Goal: Transaction & Acquisition: Purchase product/service

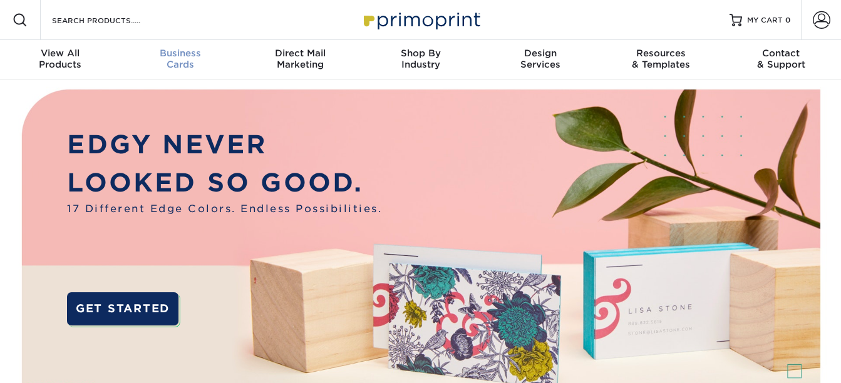
drag, startPoint x: 0, startPoint y: 0, endPoint x: 178, endPoint y: 54, distance: 186.6
click at [178, 54] on span "Business" at bounding box center [180, 53] width 120 height 11
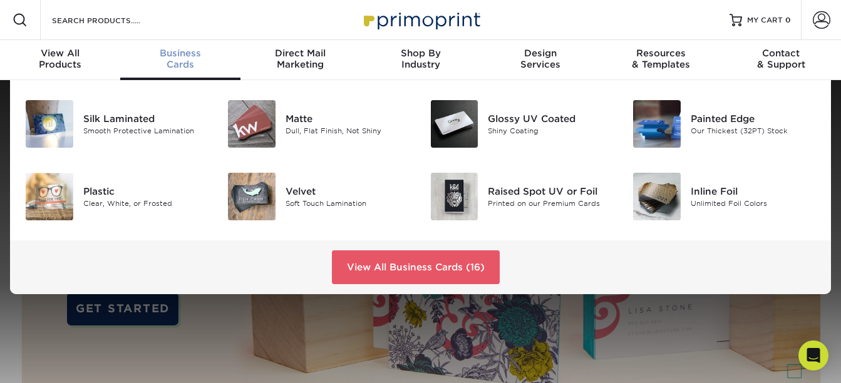
click at [179, 61] on div "Business Cards" at bounding box center [180, 59] width 120 height 23
click at [293, 120] on div "Matte" at bounding box center [349, 119] width 126 height 14
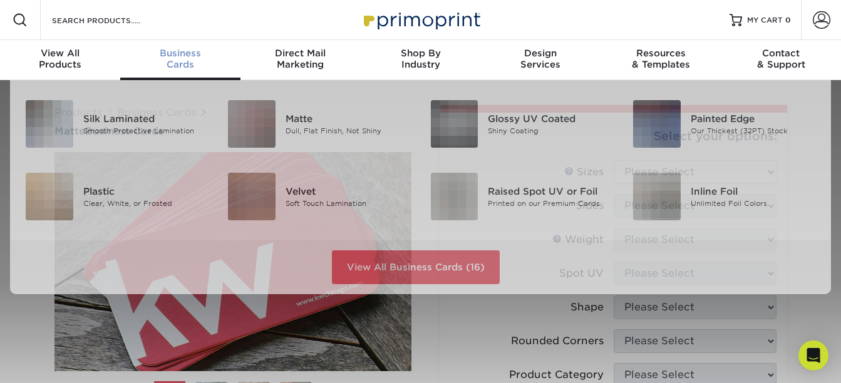
click at [173, 66] on div "Business Cards" at bounding box center [180, 59] width 120 height 23
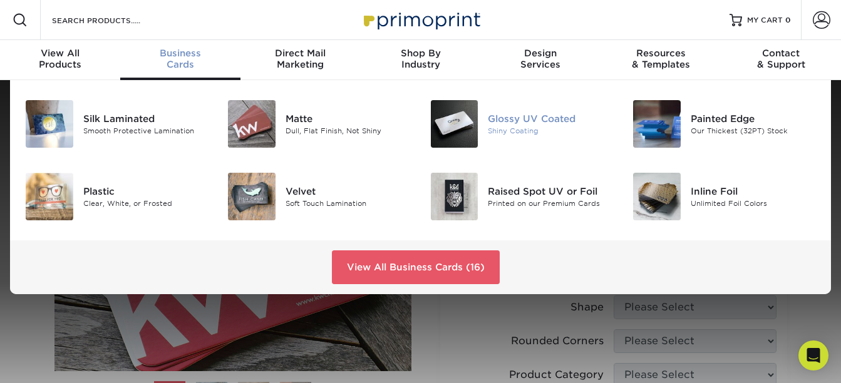
click at [496, 121] on div "Glossy UV Coated" at bounding box center [551, 119] width 126 height 14
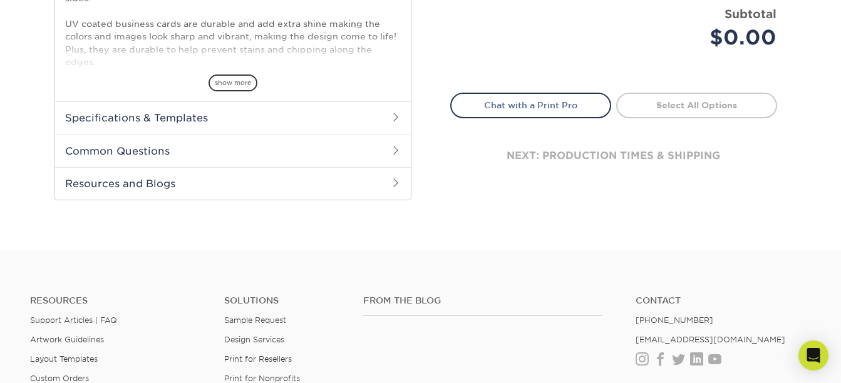
scroll to position [501, 0]
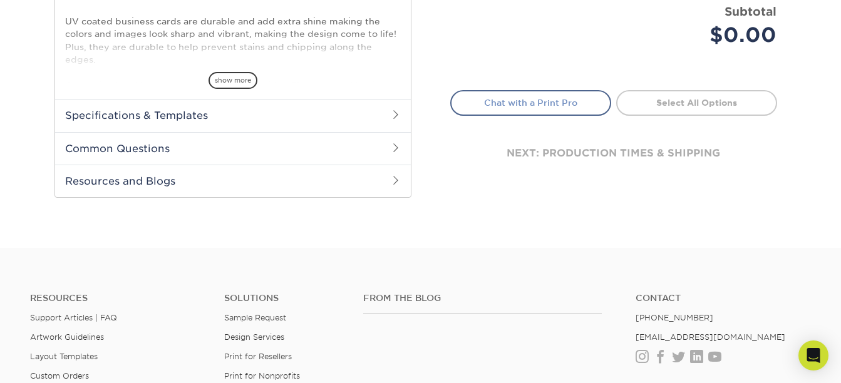
click at [542, 104] on link "Chat with a Print Pro" at bounding box center [530, 102] width 161 height 25
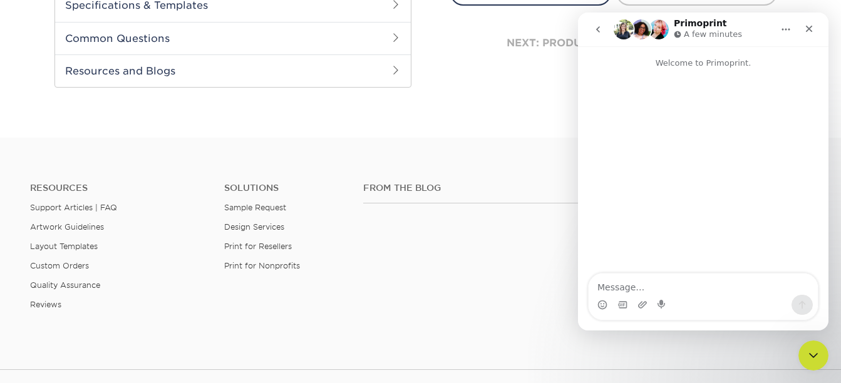
scroll to position [626, 0]
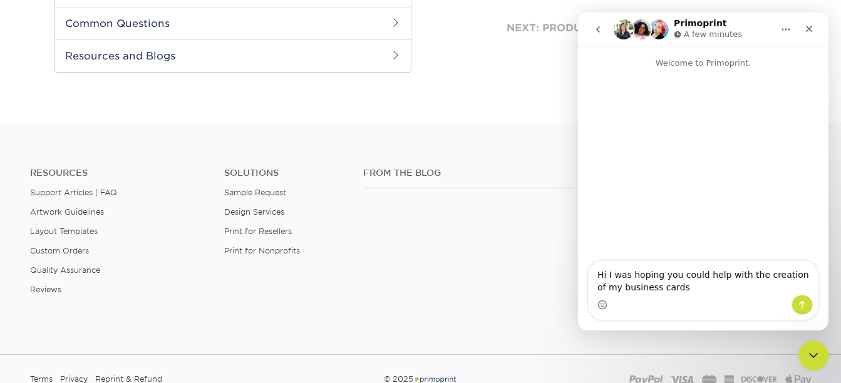
type textarea "Hi I was hoping you could help with the creation of my business cards?"
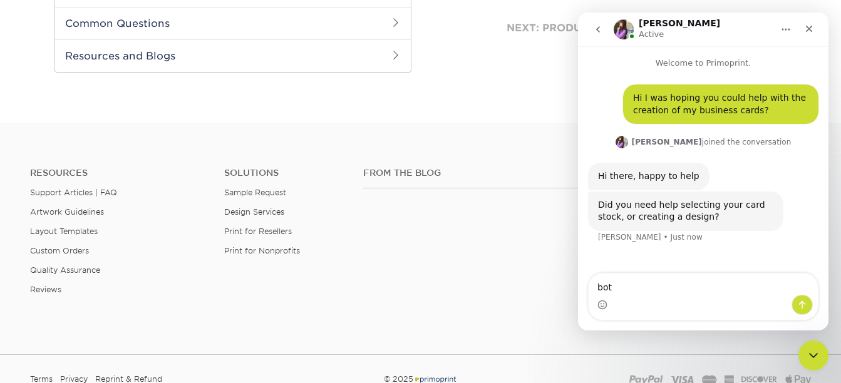
type textarea "both"
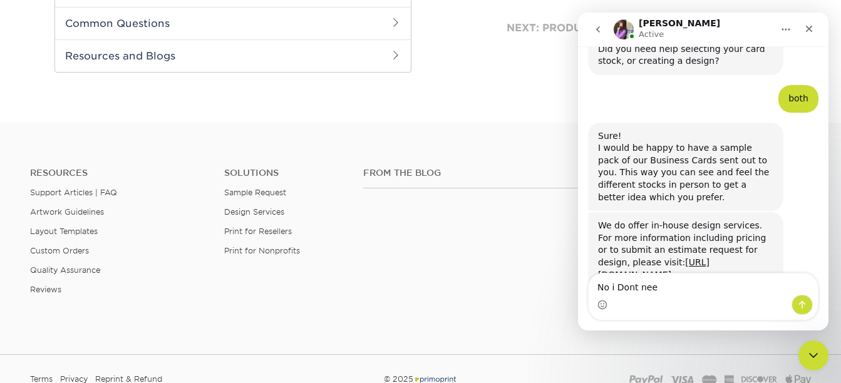
scroll to position [197, 0]
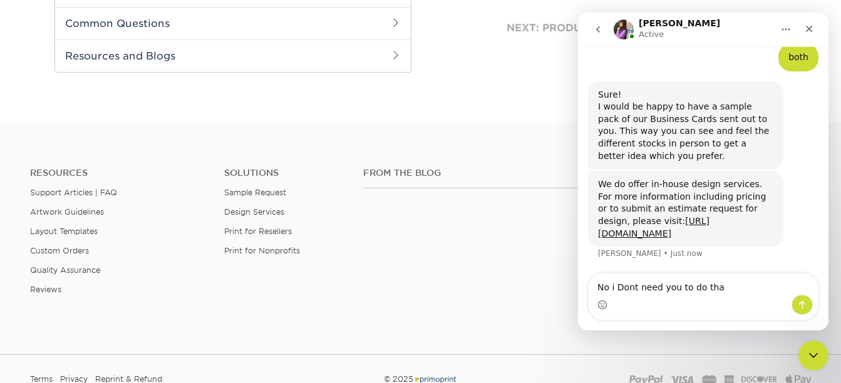
type textarea "No i Dont need you to do that"
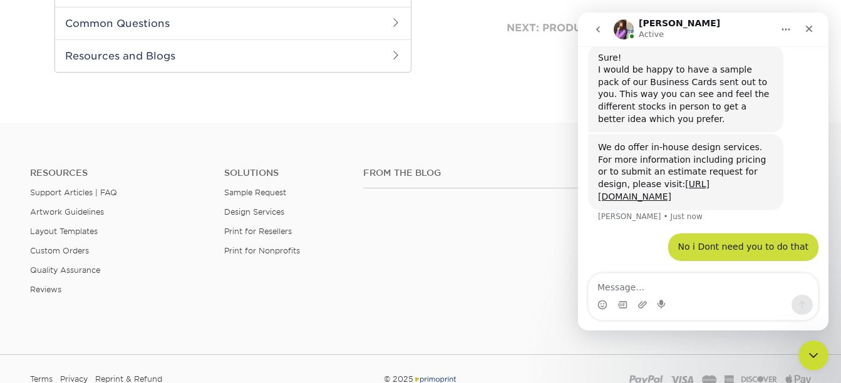
scroll to position [235, 0]
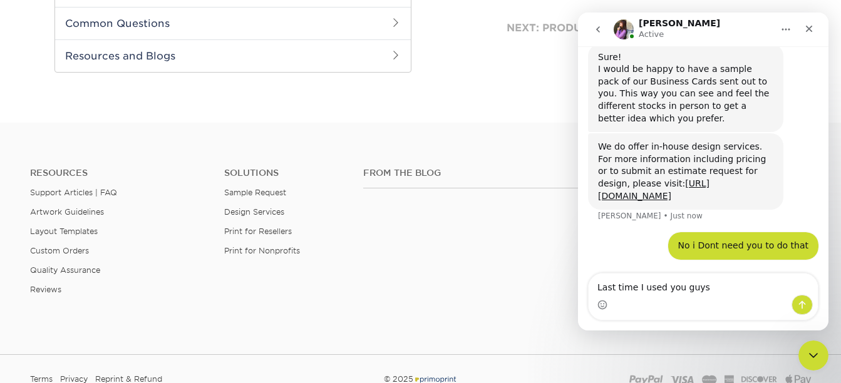
click at [702, 287] on textarea "Last time I used you guys" at bounding box center [703, 284] width 229 height 21
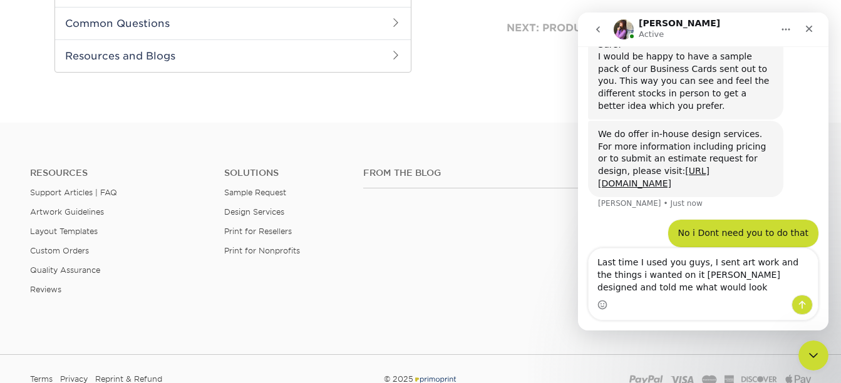
scroll to position [260, 0]
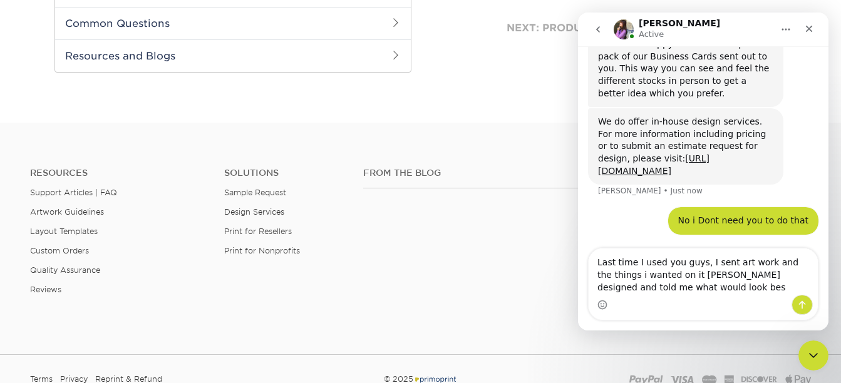
type textarea "Last time I used you guys, I sent art work and the things i wanted on it yall d…"
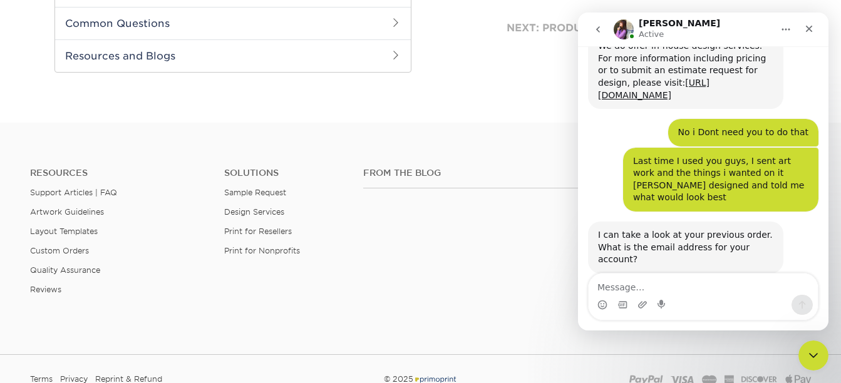
scroll to position [338, 0]
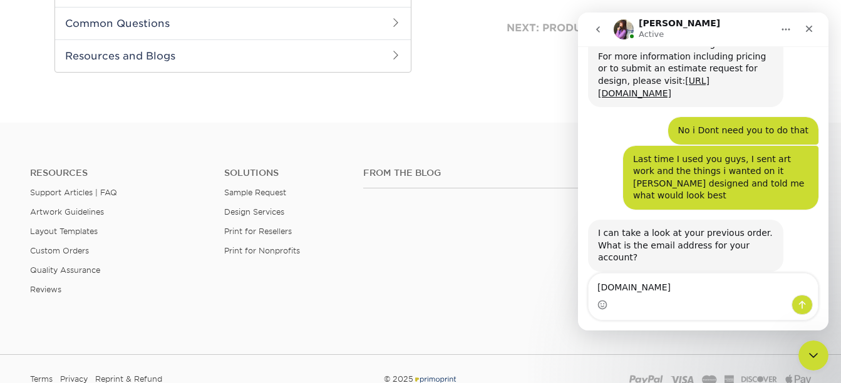
type textarea "KeystonePickleball.com"
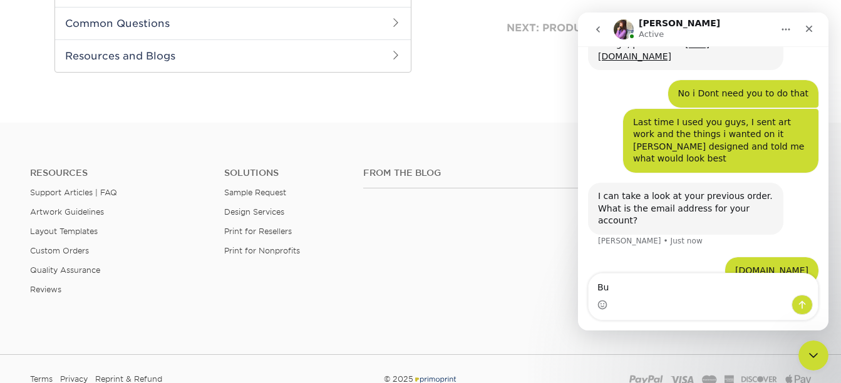
type textarea "B"
type textarea "Sorry I mean KeystonePickleball@outlook.com"
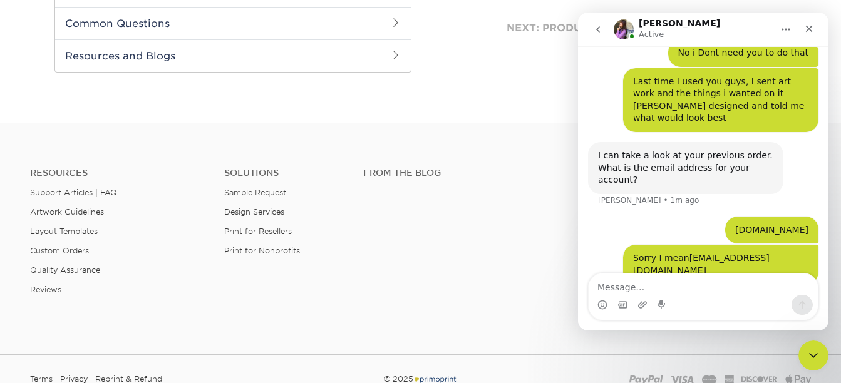
scroll to position [463, 0]
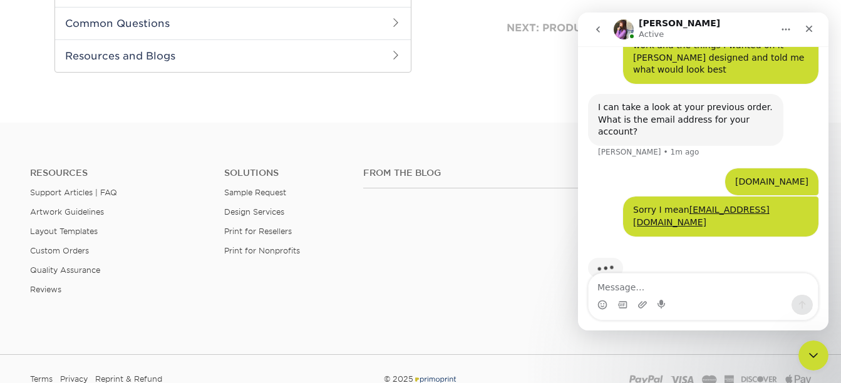
click at [663, 286] on textarea "Message…" at bounding box center [703, 284] width 229 height 21
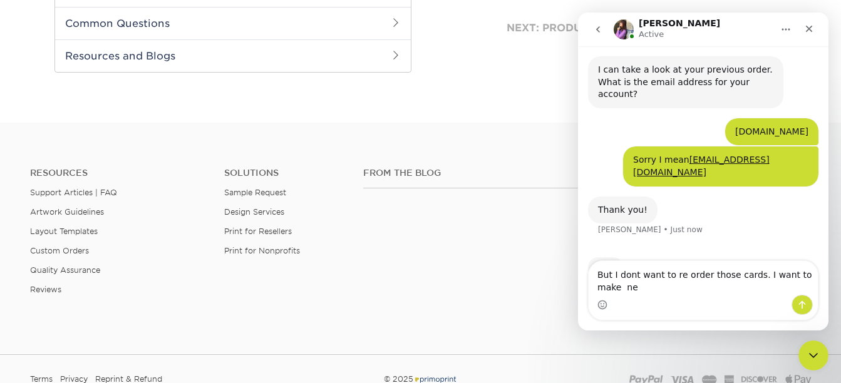
scroll to position [513, 0]
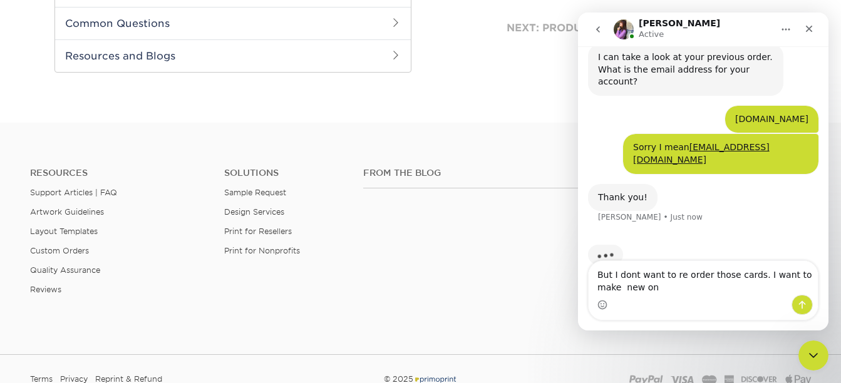
type textarea "But I dont want to re order those cards. I want to make new one"
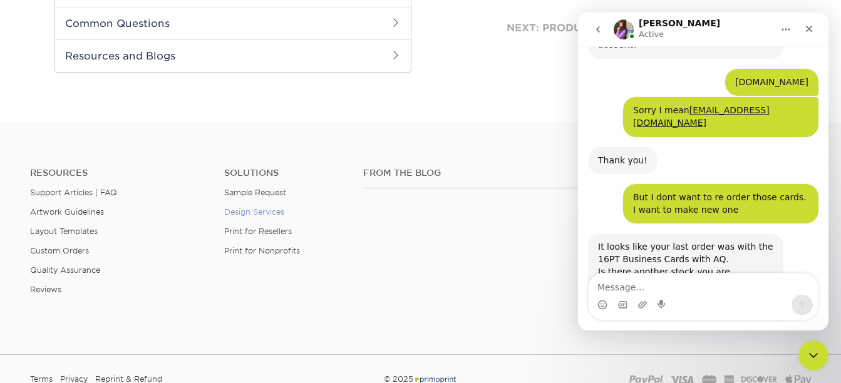
scroll to position [564, 0]
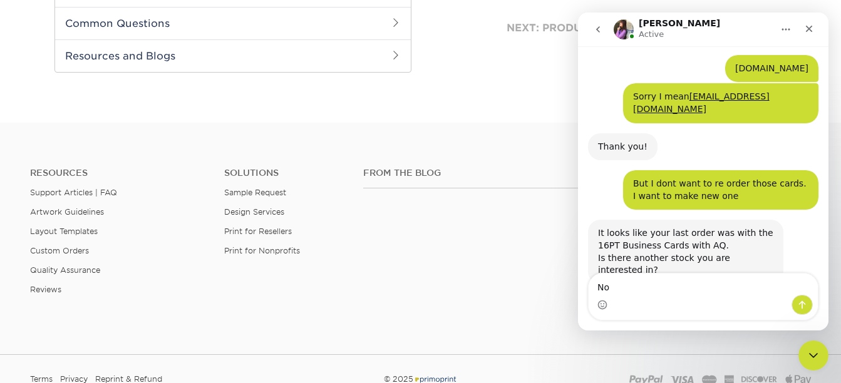
type textarea "N"
type textarea "Those were perfect lets do that stock"
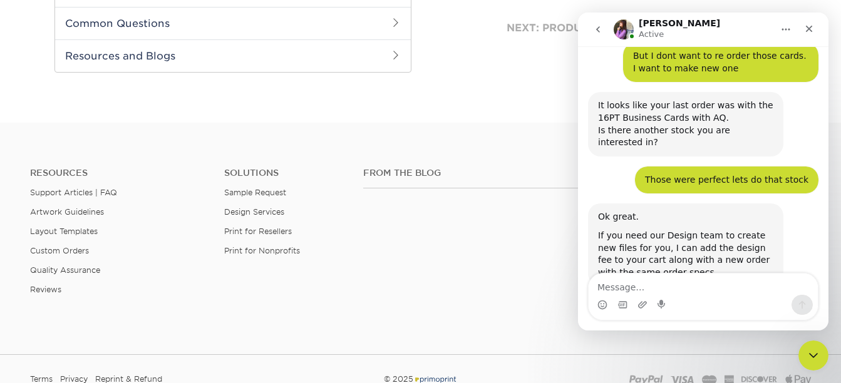
scroll to position [694, 0]
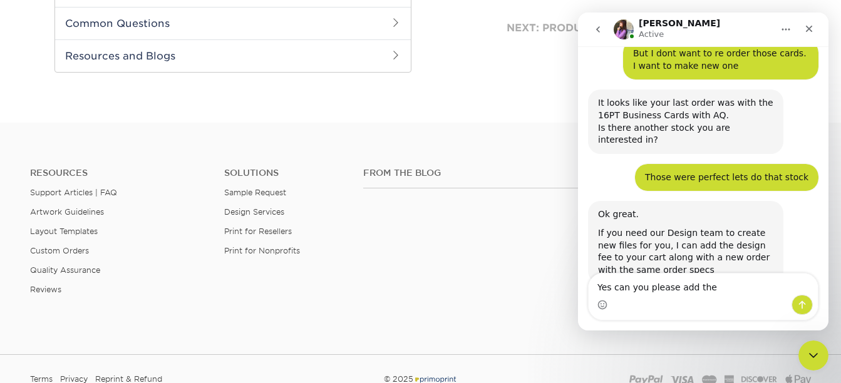
type textarea "Yes can you please add them"
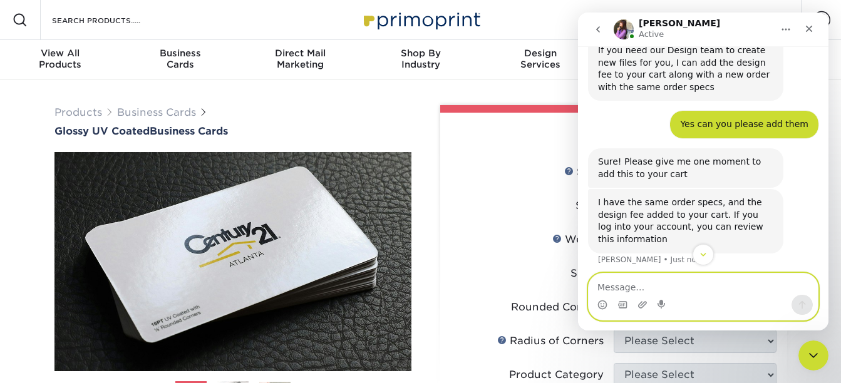
scroll to position [882, 0]
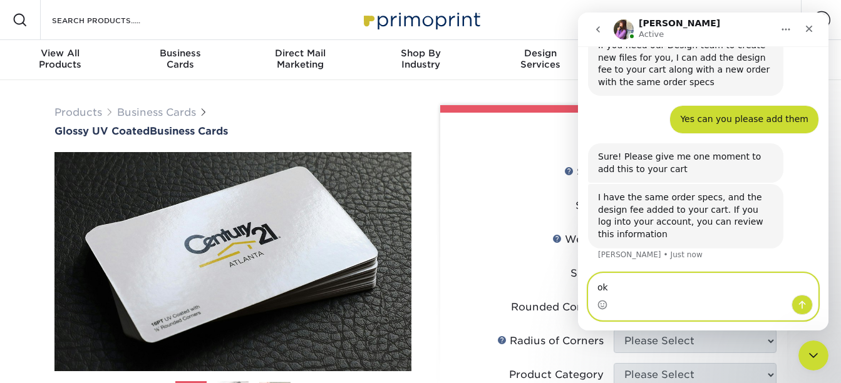
type textarea "o"
type textarea "Okay"
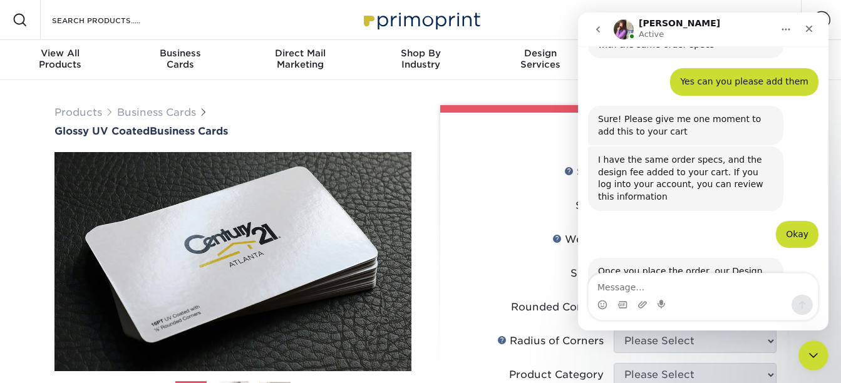
scroll to position [934, 0]
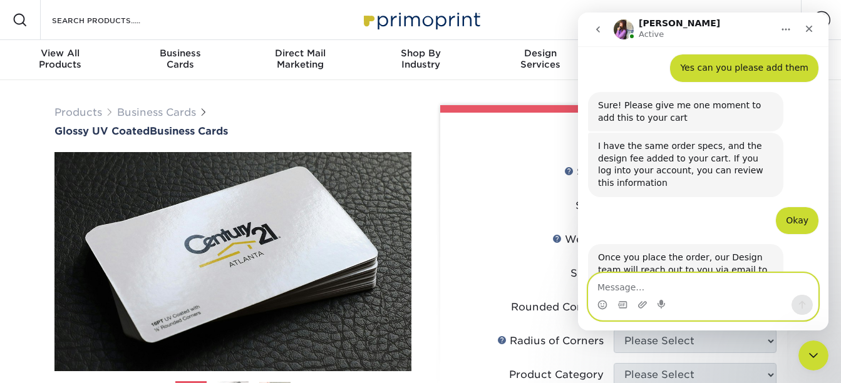
click at [660, 281] on textarea "Message…" at bounding box center [703, 284] width 229 height 21
type textarea "Perfect that you"
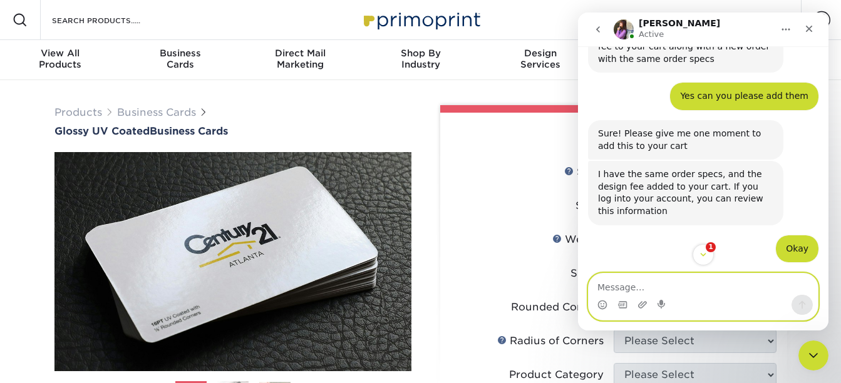
scroll to position [1041, 0]
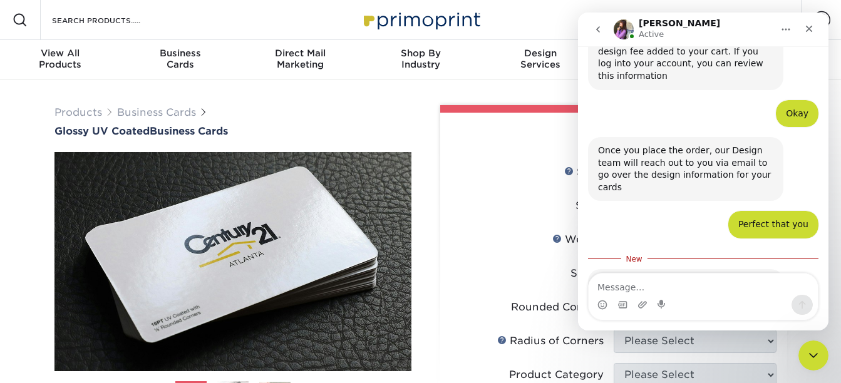
click at [722, 301] on div "Intercom messenger" at bounding box center [703, 305] width 229 height 20
click at [716, 295] on div "Intercom messenger" at bounding box center [703, 305] width 229 height 20
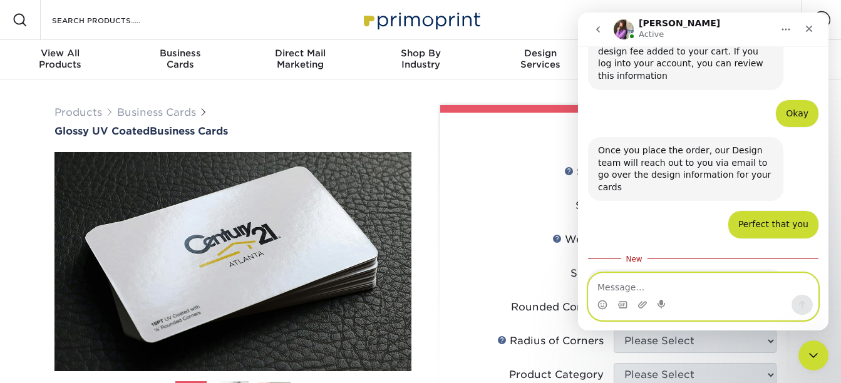
click at [708, 291] on textarea "Message…" at bounding box center [703, 284] width 229 height 21
type textarea "no"
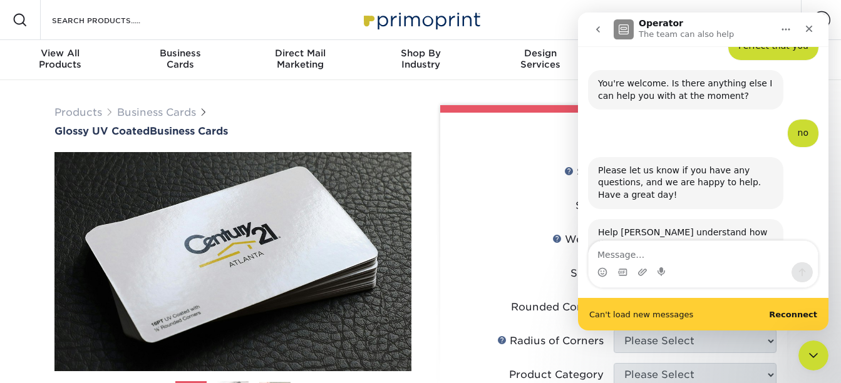
scroll to position [1252, 0]
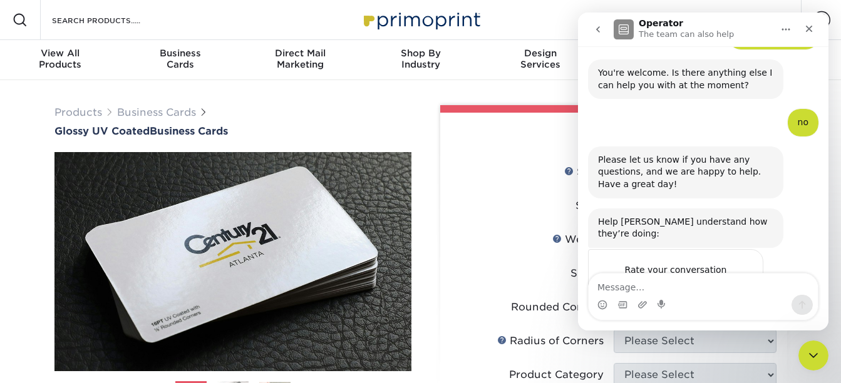
click at [741, 262] on div "Rate your conversation" at bounding box center [675, 269] width 149 height 15
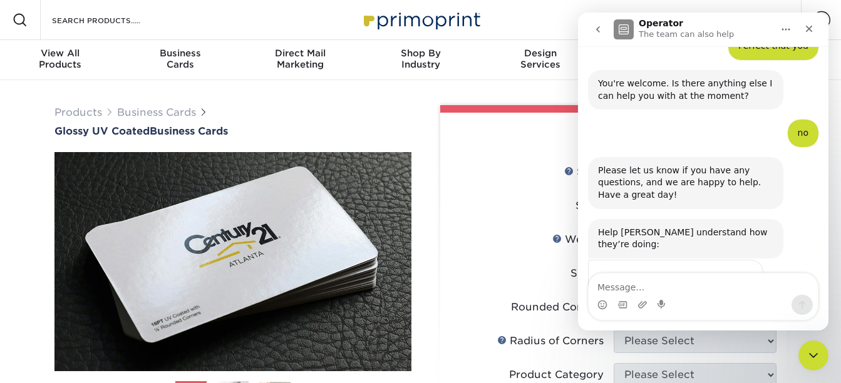
click at [739, 294] on span "Amazing" at bounding box center [734, 305] width 23 height 23
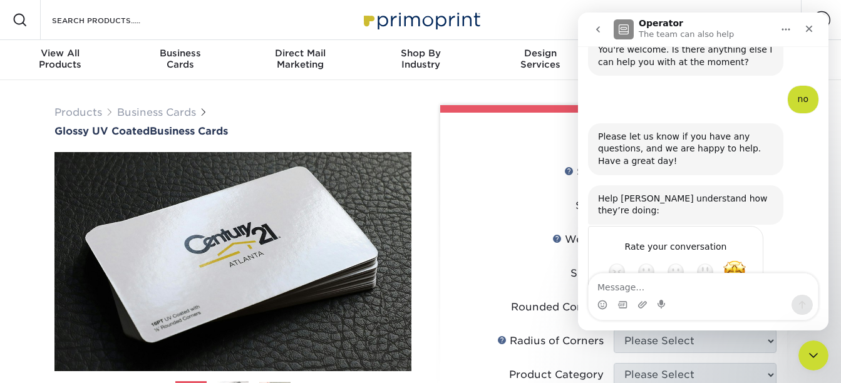
click at [743, 304] on div "Submit" at bounding box center [740, 316] width 25 height 25
click at [813, 31] on icon "Close" at bounding box center [809, 29] width 10 height 10
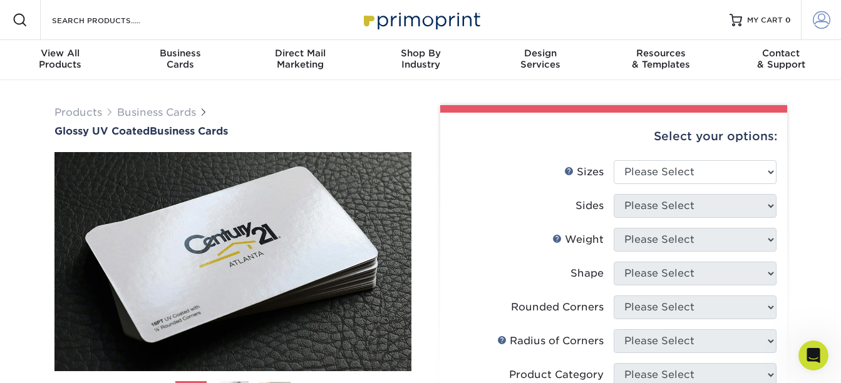
click at [825, 23] on span at bounding box center [822, 20] width 18 height 18
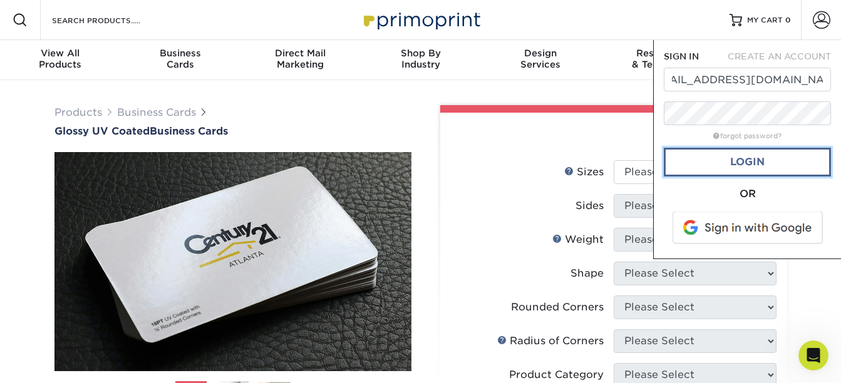
click at [763, 163] on link "Login" at bounding box center [747, 162] width 167 height 29
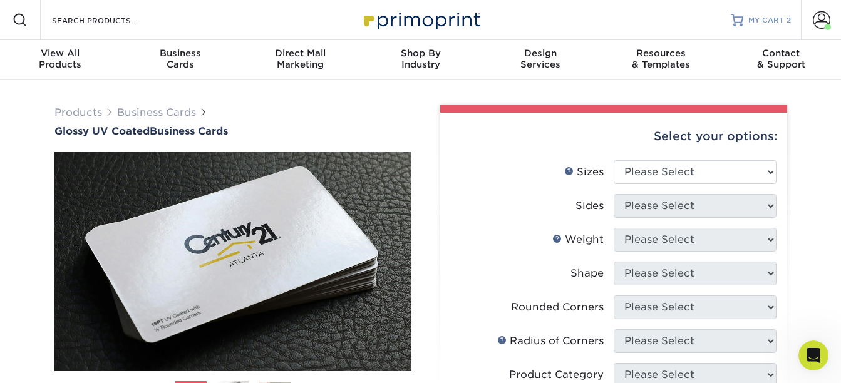
click at [769, 19] on span "MY CART" at bounding box center [766, 20] width 36 height 11
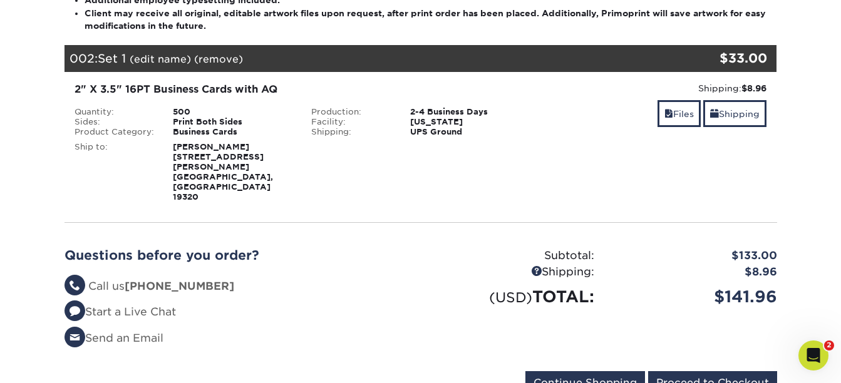
scroll to position [313, 0]
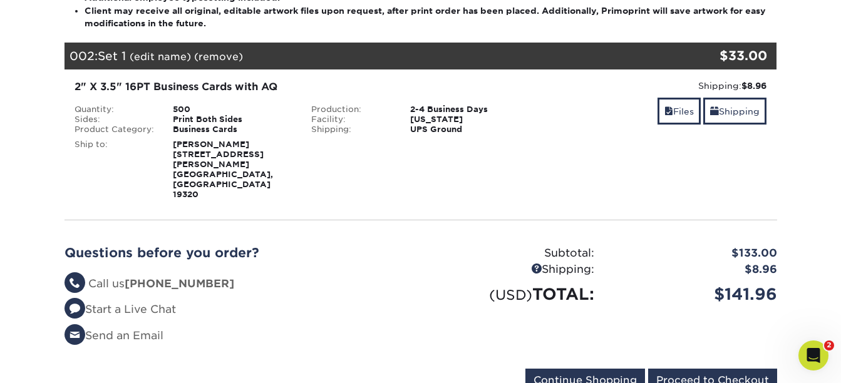
click at [203, 123] on div "Print Both Sides" at bounding box center [232, 120] width 138 height 10
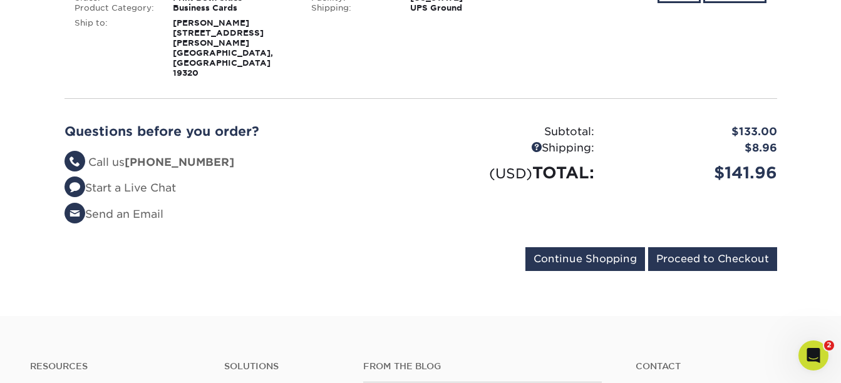
scroll to position [438, 0]
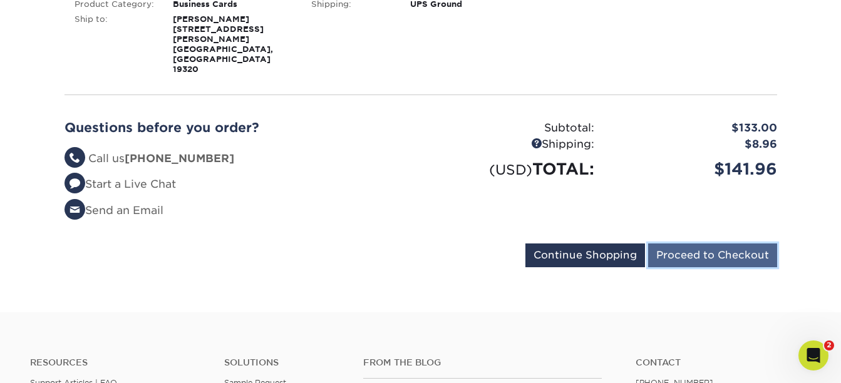
click at [707, 244] on input "Proceed to Checkout" at bounding box center [712, 256] width 129 height 24
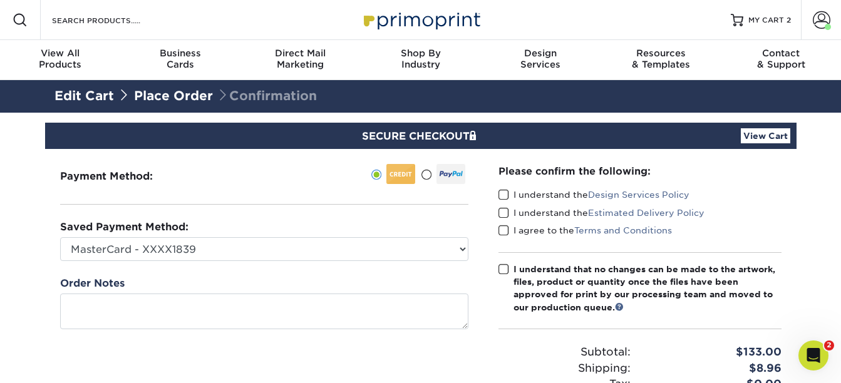
click at [760, 136] on link "View Cart" at bounding box center [765, 135] width 49 height 15
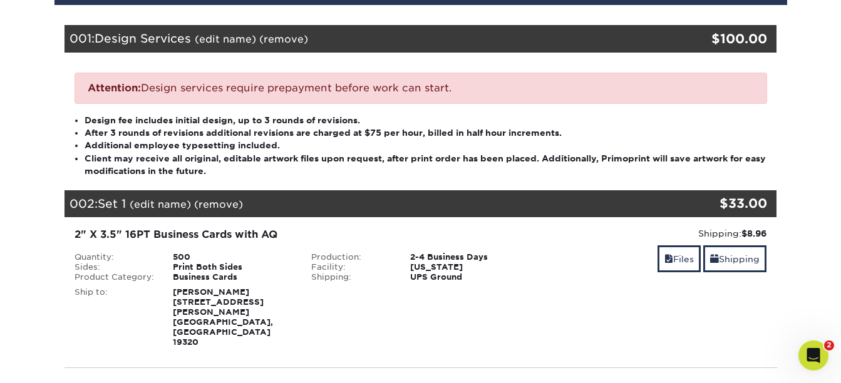
scroll to position [188, 0]
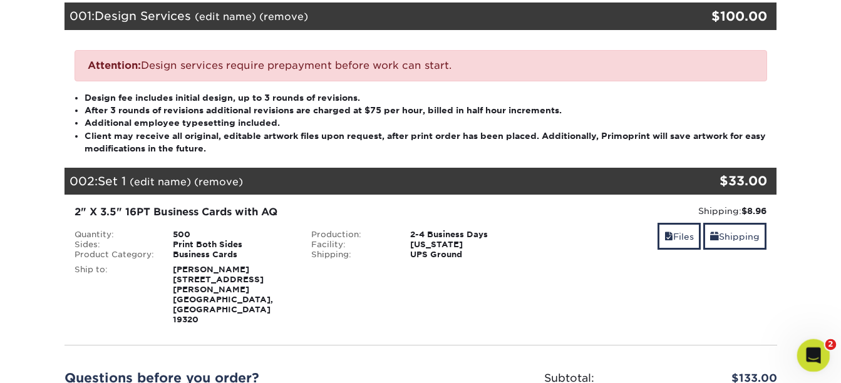
click at [813, 351] on icon "Open Intercom Messenger" at bounding box center [812, 354] width 21 height 21
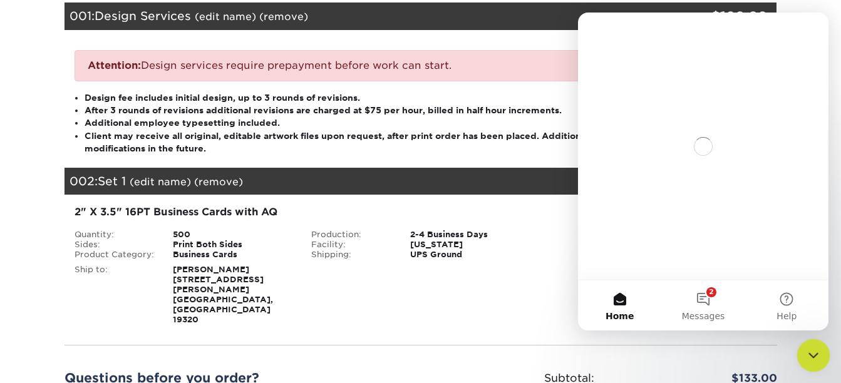
scroll to position [0, 0]
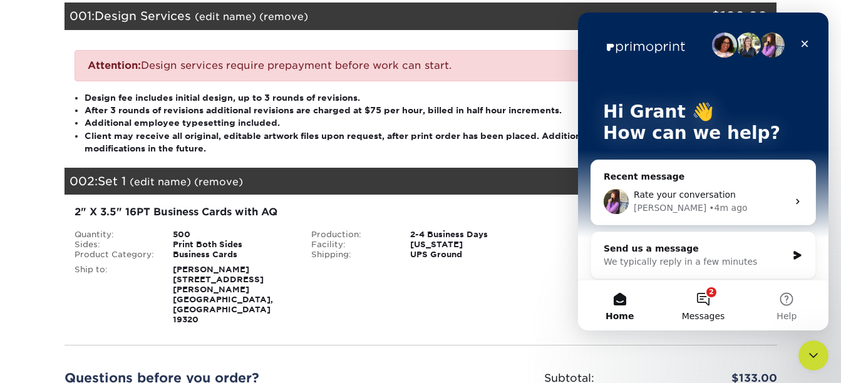
click at [709, 297] on button "2 Messages" at bounding box center [702, 306] width 83 height 50
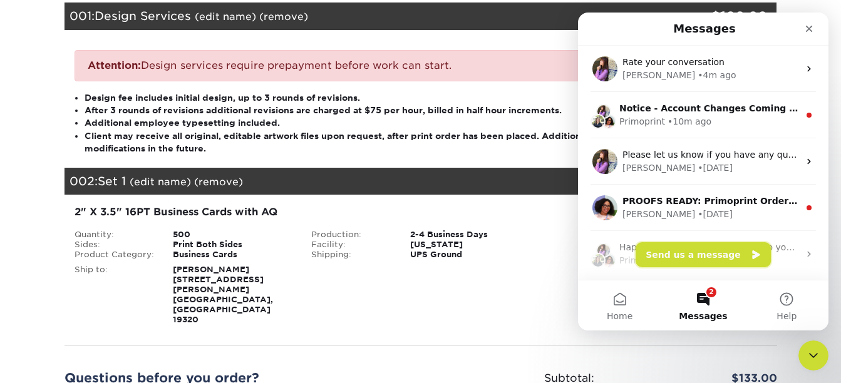
click at [676, 254] on button "Send us a message" at bounding box center [703, 254] width 135 height 25
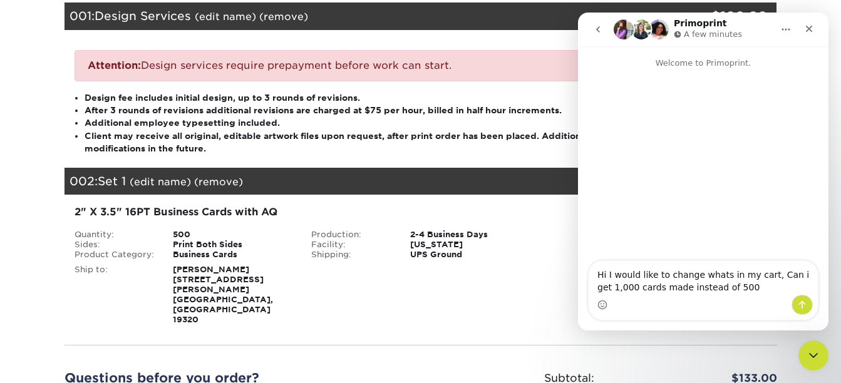
type textarea "Hi I would like to change whats in my cart, Can i get 1,000 cards made instead …"
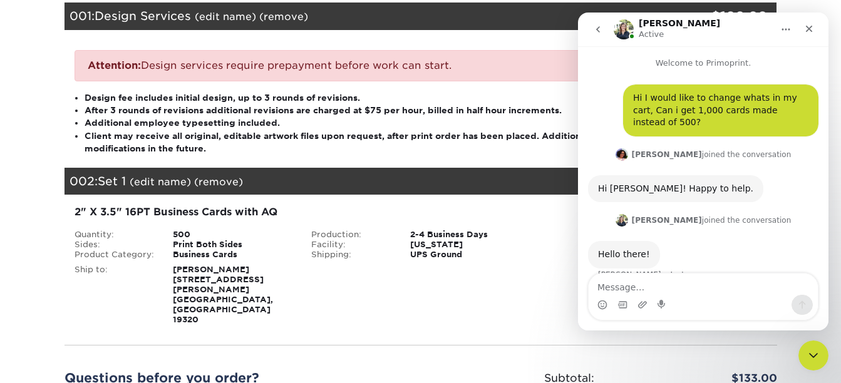
scroll to position [9, 0]
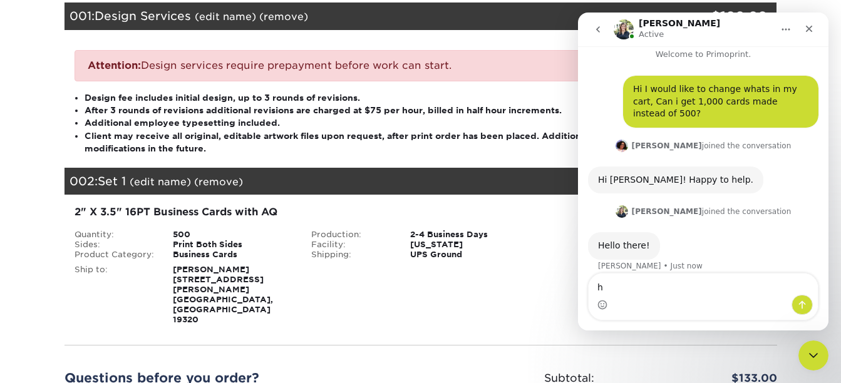
type textarea "hi"
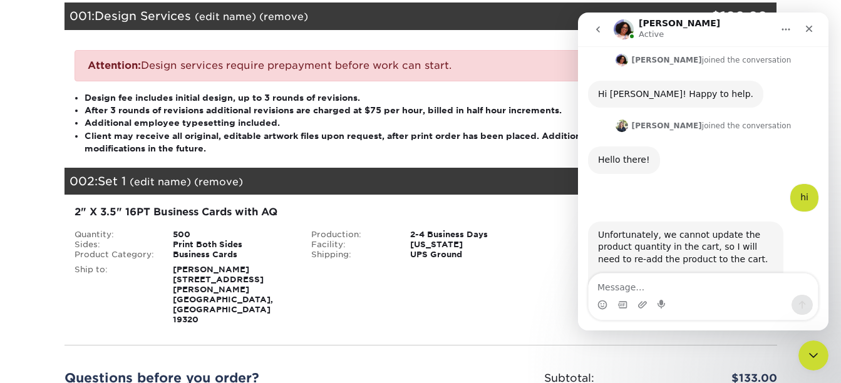
scroll to position [139, 0]
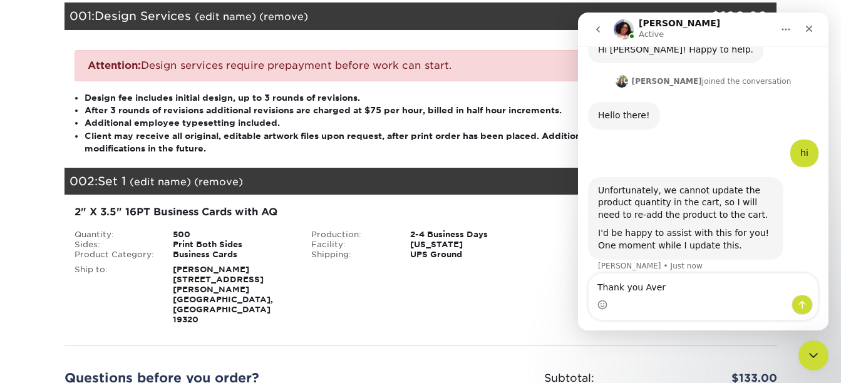
type textarea "Thank you Avery"
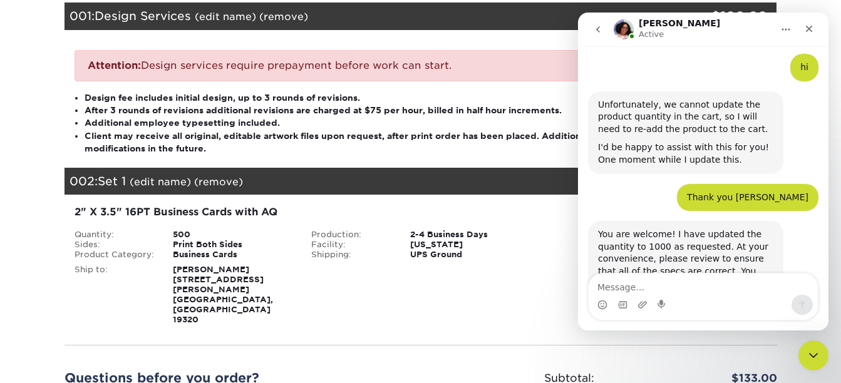
scroll to position [263, 0]
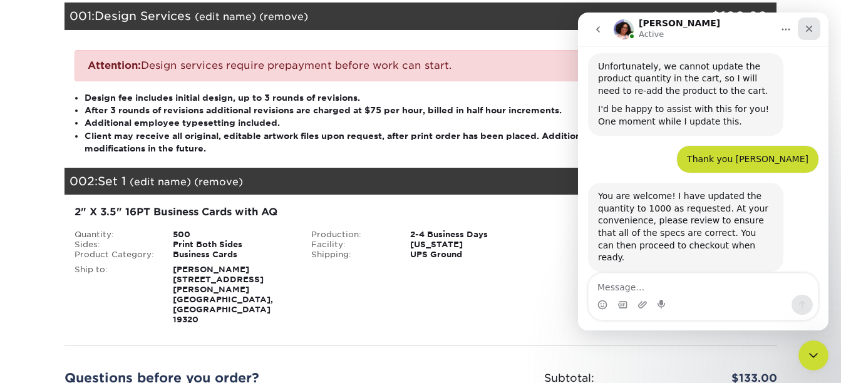
click at [810, 29] on icon "Close" at bounding box center [809, 29] width 7 height 7
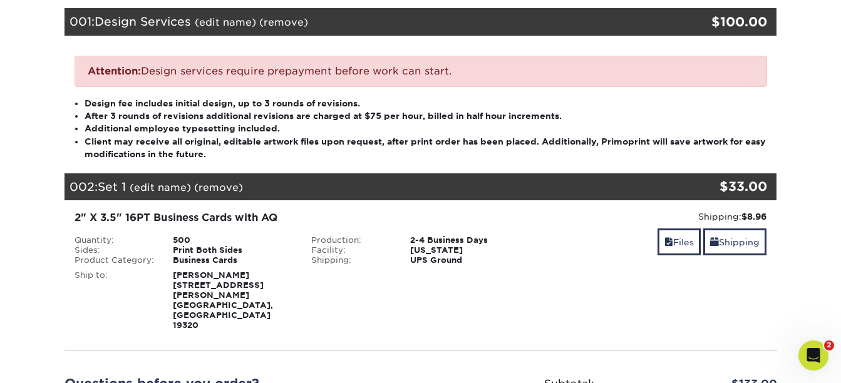
scroll to position [188, 0]
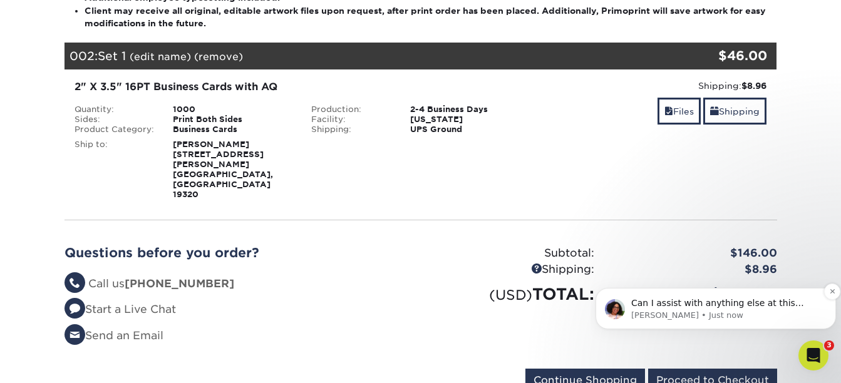
click at [679, 307] on p "Can I assist with anything else at this time?" at bounding box center [725, 303] width 189 height 13
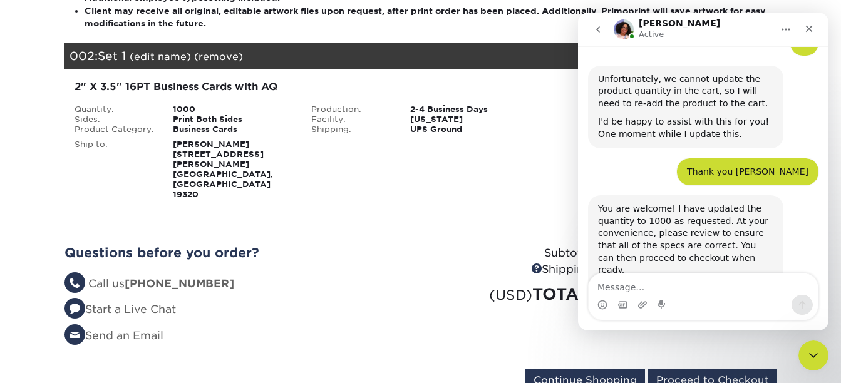
scroll to position [312, 0]
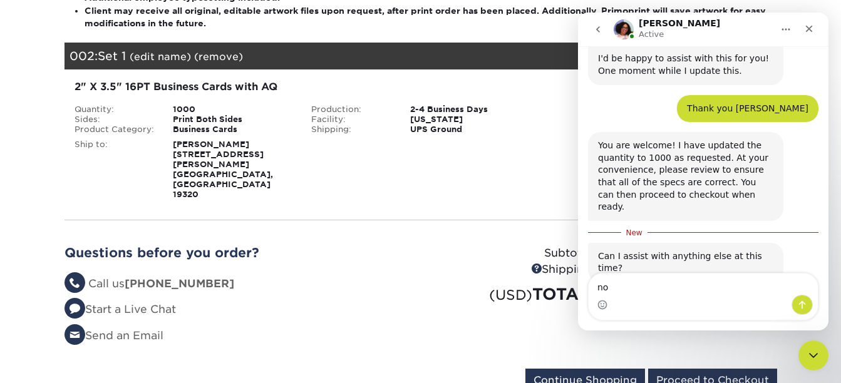
type textarea "n"
click at [609, 289] on textarea "If i check out will" at bounding box center [703, 284] width 229 height 21
click at [666, 283] on textarea "If I check out will" at bounding box center [703, 284] width 229 height 21
type textarea "If I check out will, Design team help me"
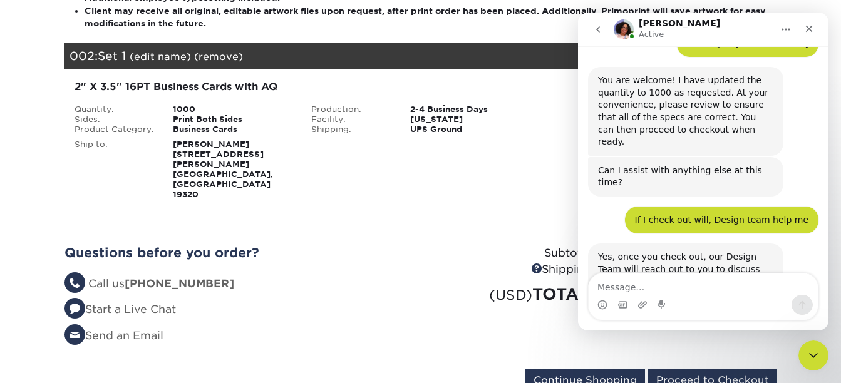
scroll to position [390, 0]
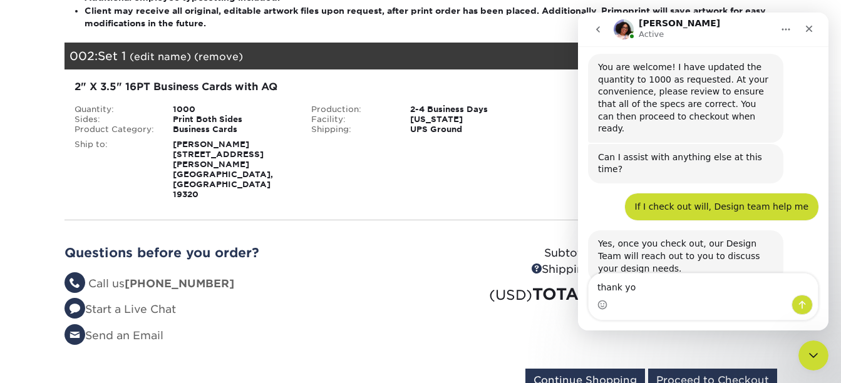
type textarea "thank you"
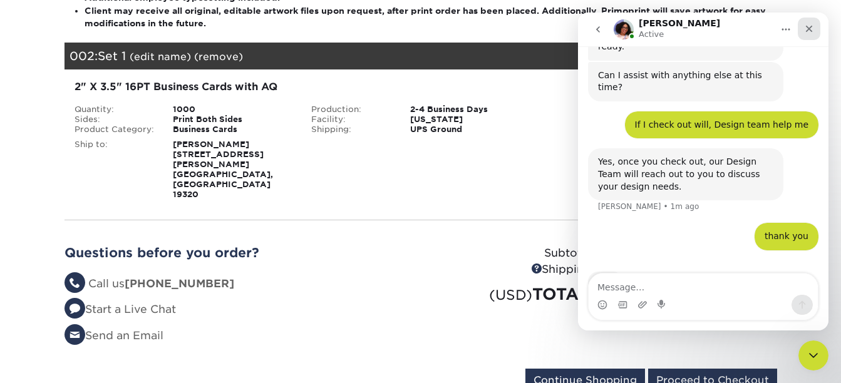
scroll to position [476, 0]
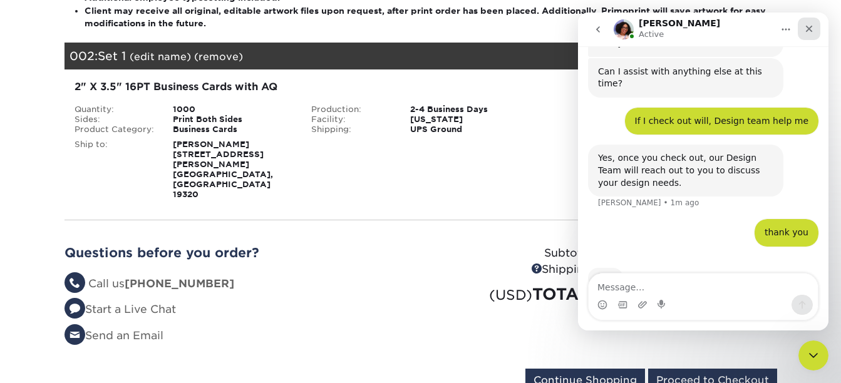
click at [812, 28] on icon "Close" at bounding box center [809, 29] width 10 height 10
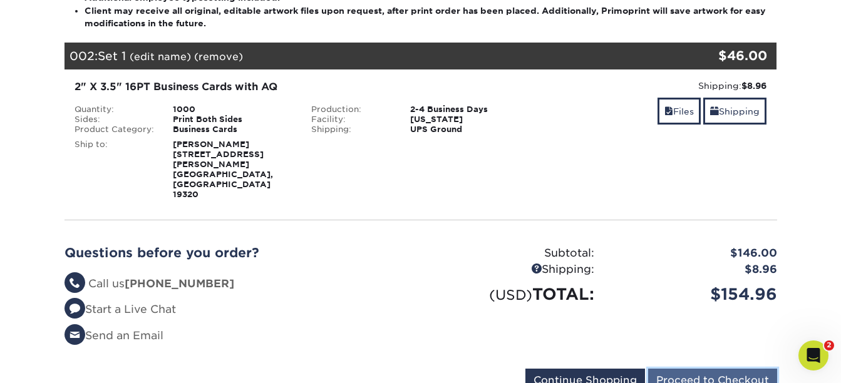
click at [709, 369] on input "Proceed to Checkout" at bounding box center [712, 381] width 129 height 24
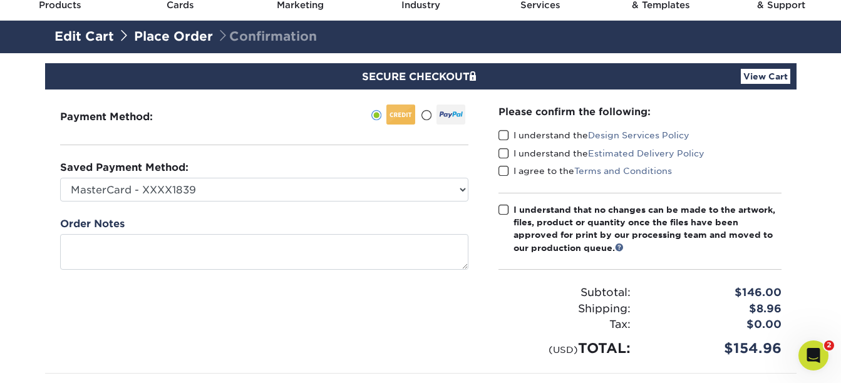
scroll to position [63, 0]
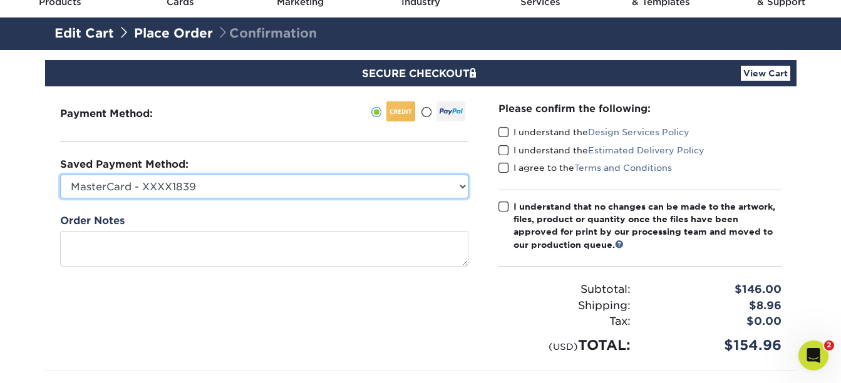
click at [454, 186] on select "MasterCard - XXXX1839 New Credit Card" at bounding box center [264, 187] width 408 height 24
select select
click at [60, 175] on select "MasterCard - XXXX1839 New Credit Card" at bounding box center [264, 187] width 408 height 24
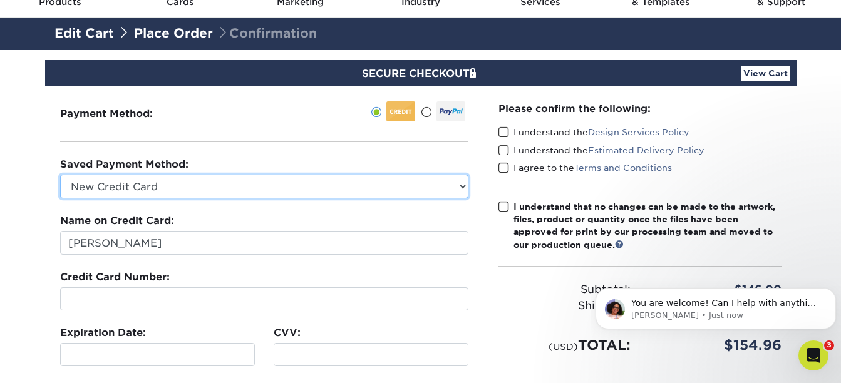
scroll to position [0, 0]
click at [188, 178] on select "MasterCard - XXXX1839 New Credit Card" at bounding box center [264, 187] width 408 height 24
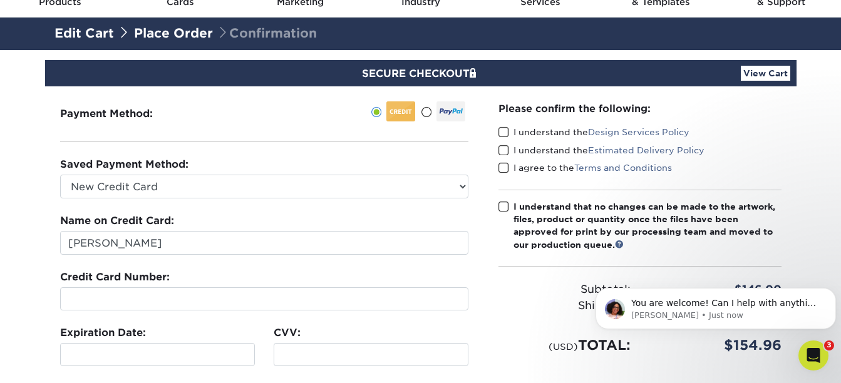
click at [21, 262] on section "SECURE CHECKOUT View Cart Payment Method: Saved Payment Method:" at bounding box center [420, 326] width 841 height 553
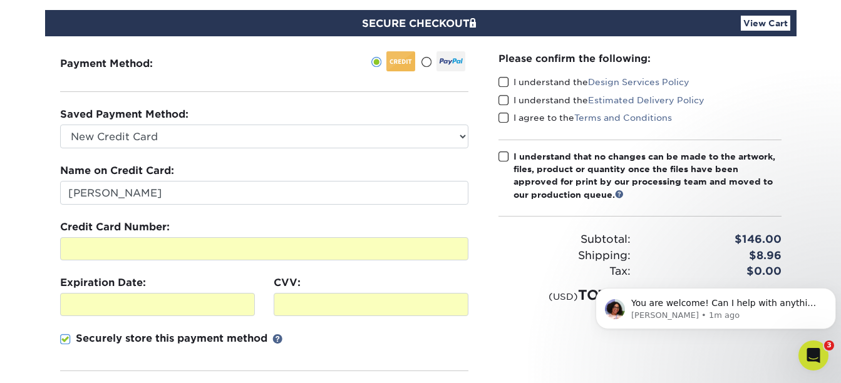
scroll to position [250, 0]
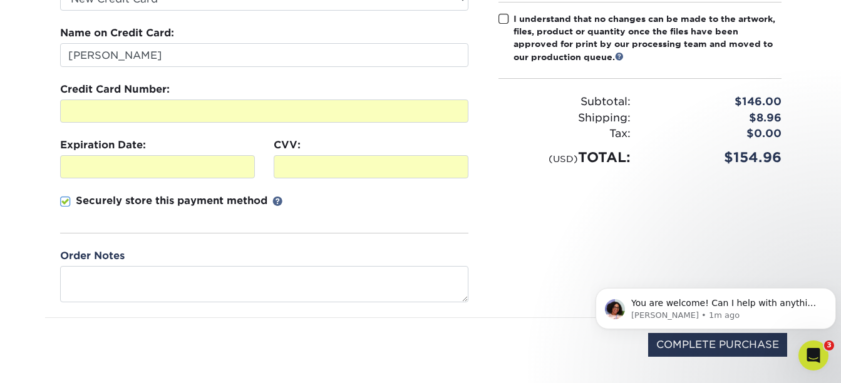
click at [686, 344] on html "You are welcome! Can I help with anything else [DATE]? [PERSON_NAME] • 1m ago" at bounding box center [715, 306] width 250 height 88
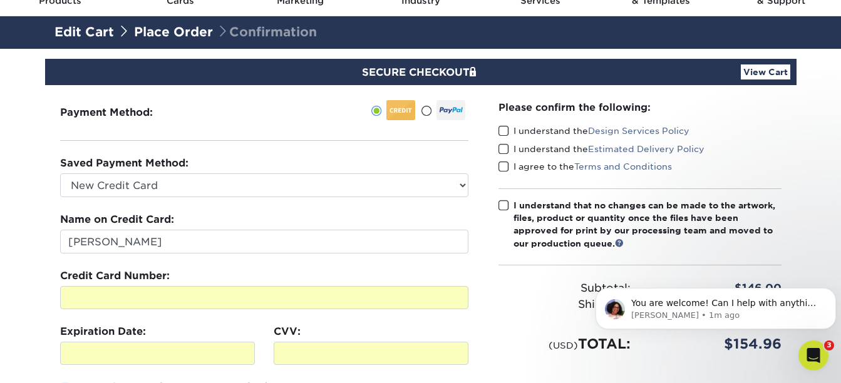
scroll to position [63, 0]
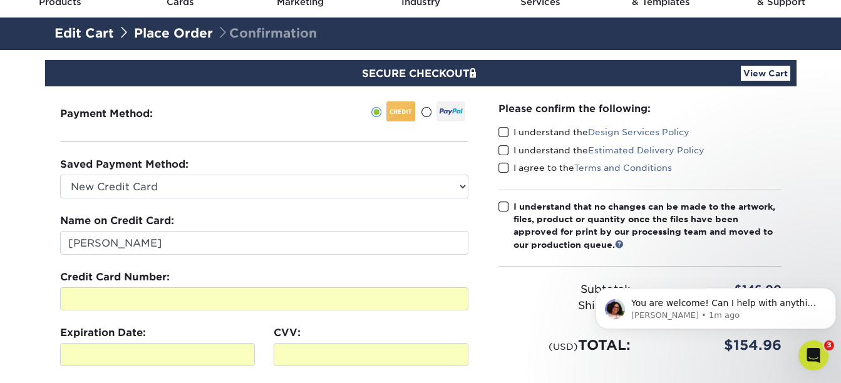
click at [499, 131] on span at bounding box center [503, 132] width 11 height 12
click at [0, 0] on input "I understand the Design Services Policy" at bounding box center [0, 0] width 0 height 0
click at [500, 147] on span at bounding box center [503, 151] width 11 height 12
click at [0, 0] on input "I understand the Estimated Delivery Policy" at bounding box center [0, 0] width 0 height 0
click at [502, 170] on span at bounding box center [503, 168] width 11 height 12
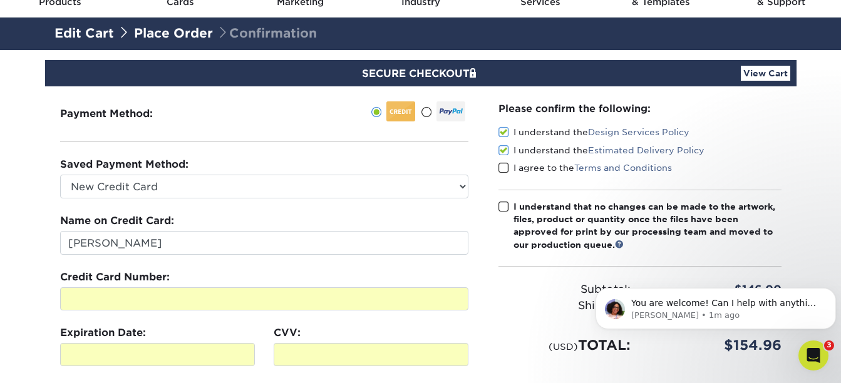
click at [0, 0] on input "I agree to the Terms and Conditions" at bounding box center [0, 0] width 0 height 0
click at [505, 203] on span at bounding box center [503, 207] width 11 height 12
click at [0, 0] on input "I understand that no changes can be made to the artwork, files, product or quan…" at bounding box center [0, 0] width 0 height 0
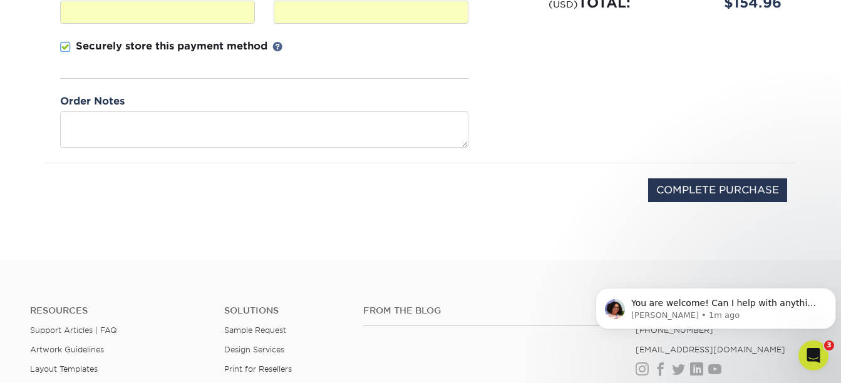
scroll to position [438, 0]
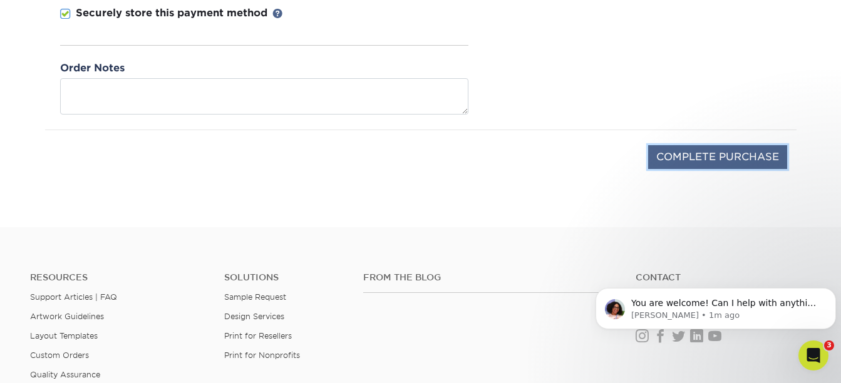
click at [719, 163] on input "COMPLETE PURCHASE" at bounding box center [717, 157] width 139 height 24
type input "PROCESSING, PLEASE WAIT..."
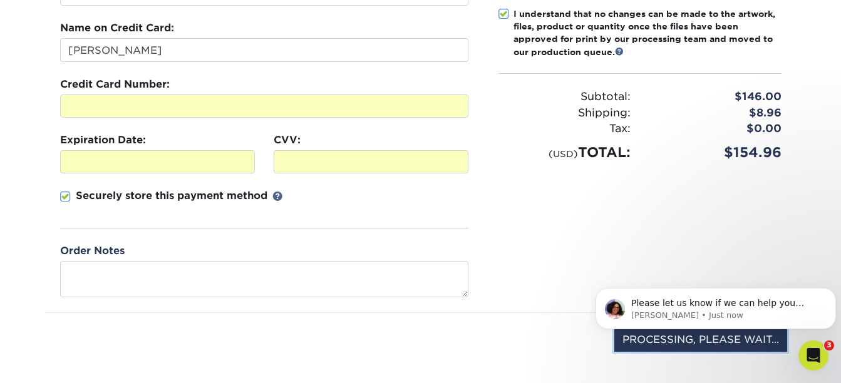
scroll to position [250, 0]
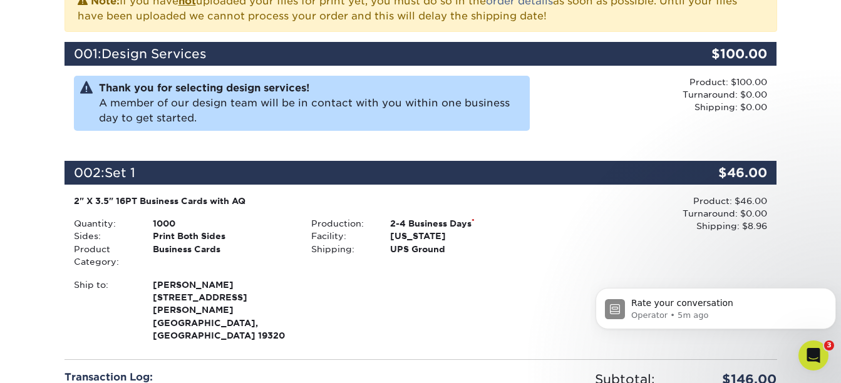
scroll to position [313, 0]
